Goal: Find specific page/section: Find specific page/section

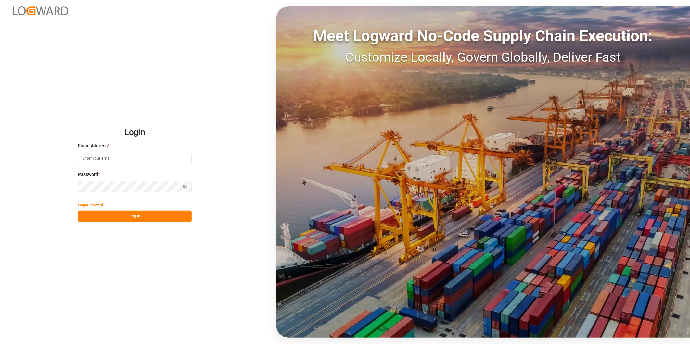
type input "[PERSON_NAME][EMAIL_ADDRESS][PERSON_NAME][DOMAIN_NAME]"
click at [149, 218] on button "Log In" at bounding box center [135, 216] width 114 height 11
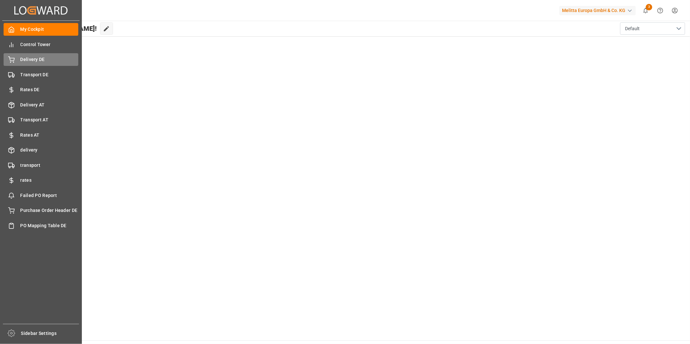
click at [19, 60] on div "Delivery DE Delivery DE" at bounding box center [41, 59] width 75 height 13
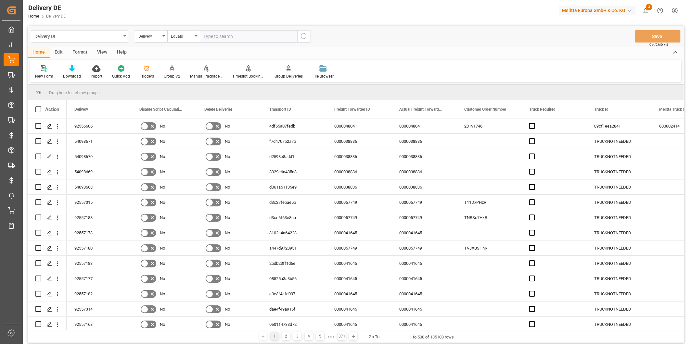
click at [91, 35] on div "Delivery DE" at bounding box center [77, 36] width 87 height 8
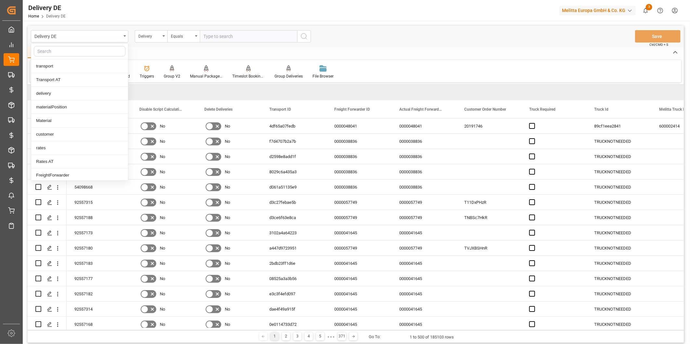
click at [82, 53] on input "text" at bounding box center [80, 51] width 92 height 10
type input "fre"
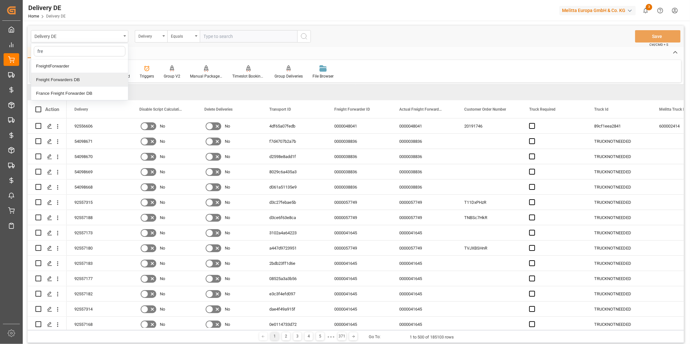
click at [68, 81] on div "Freight Forwarders DB" at bounding box center [79, 80] width 97 height 14
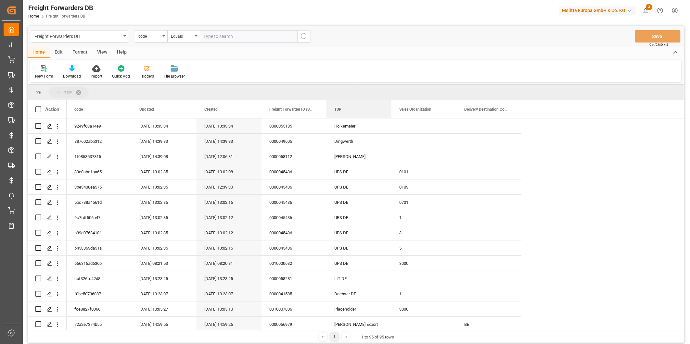
drag, startPoint x: 355, startPoint y: 114, endPoint x: 335, endPoint y: 93, distance: 29.0
